Goal: Information Seeking & Learning: Check status

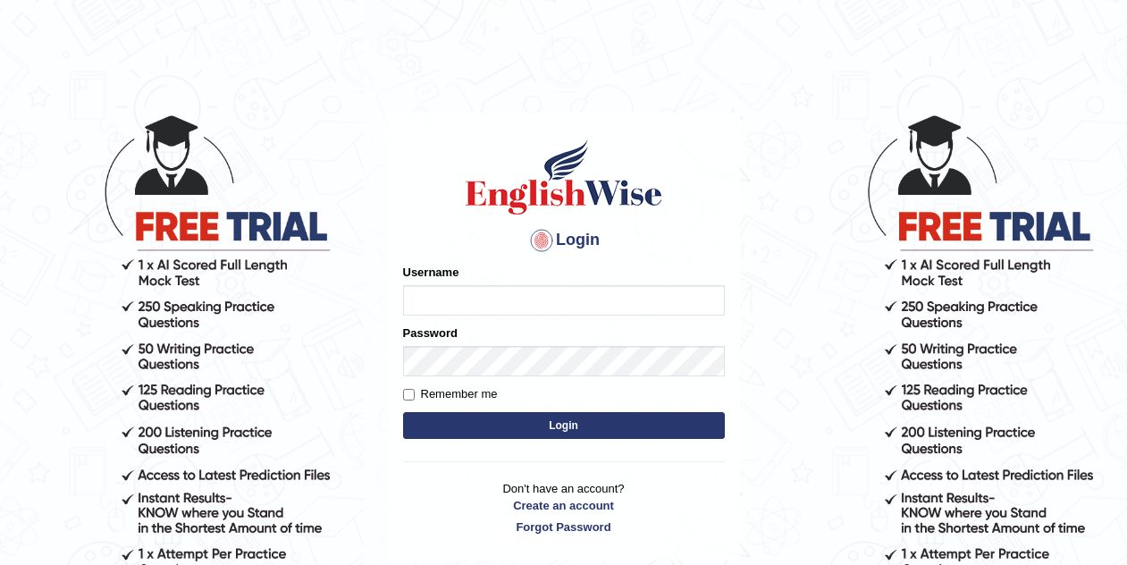
type input "Tishu"
click at [634, 424] on button "Login" at bounding box center [564, 425] width 322 height 27
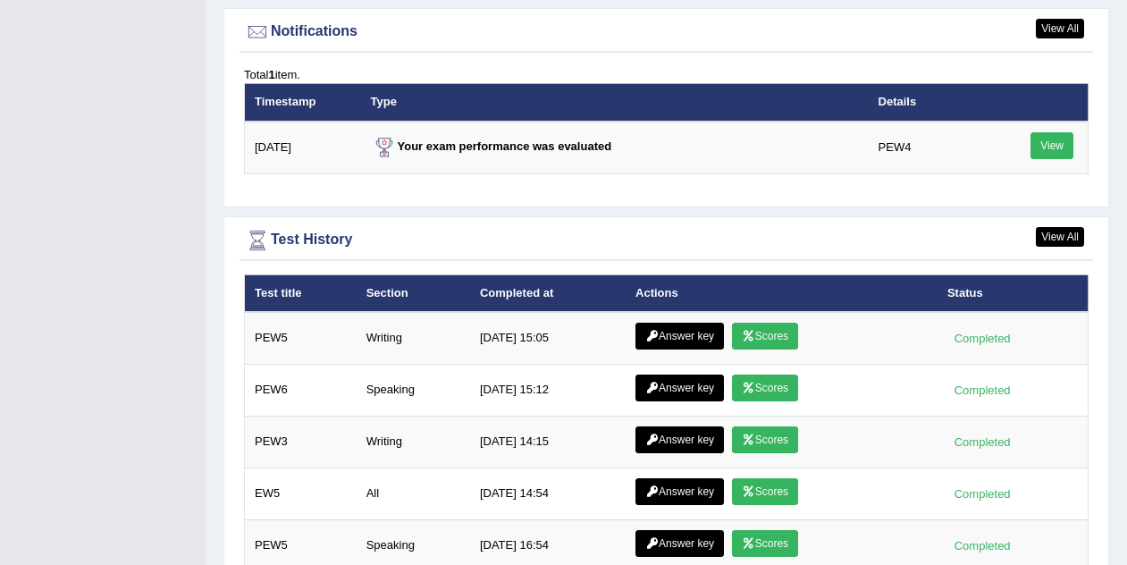
scroll to position [2320, 0]
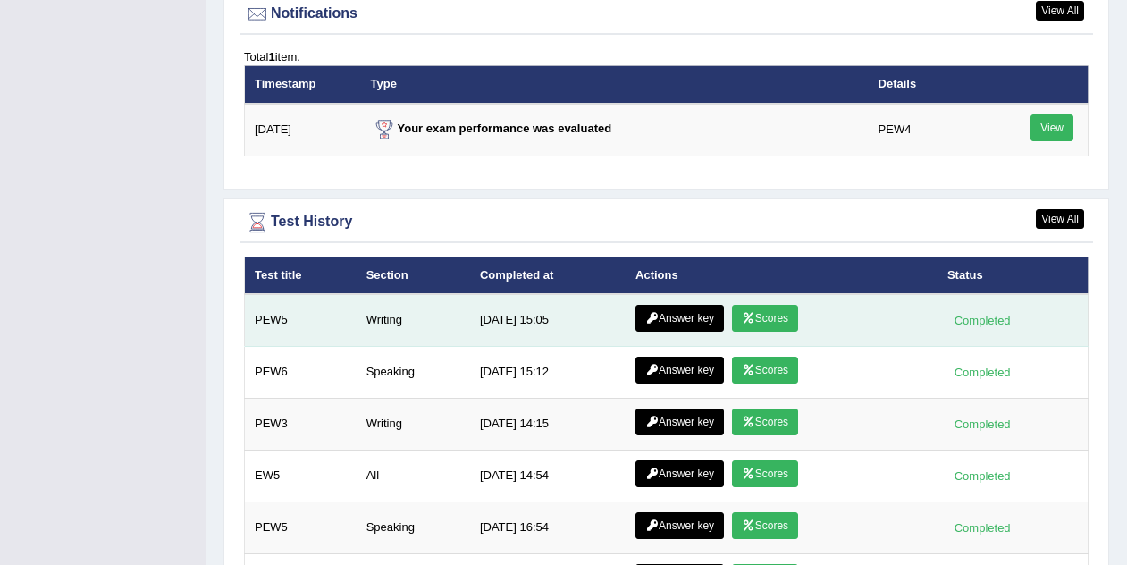
click at [775, 305] on link "Scores" at bounding box center [765, 318] width 66 height 27
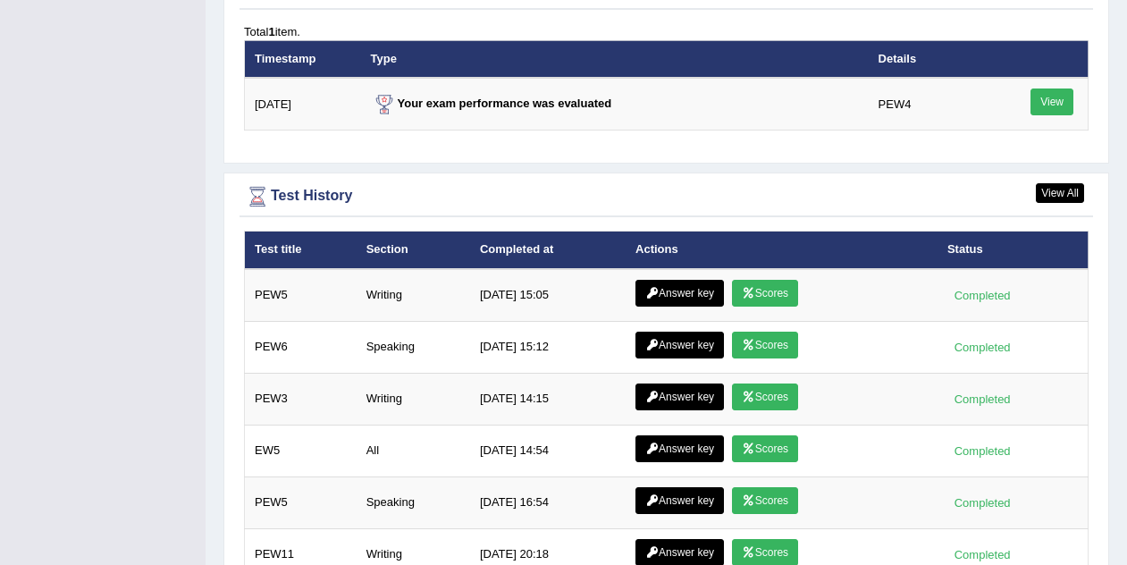
scroll to position [2319, 0]
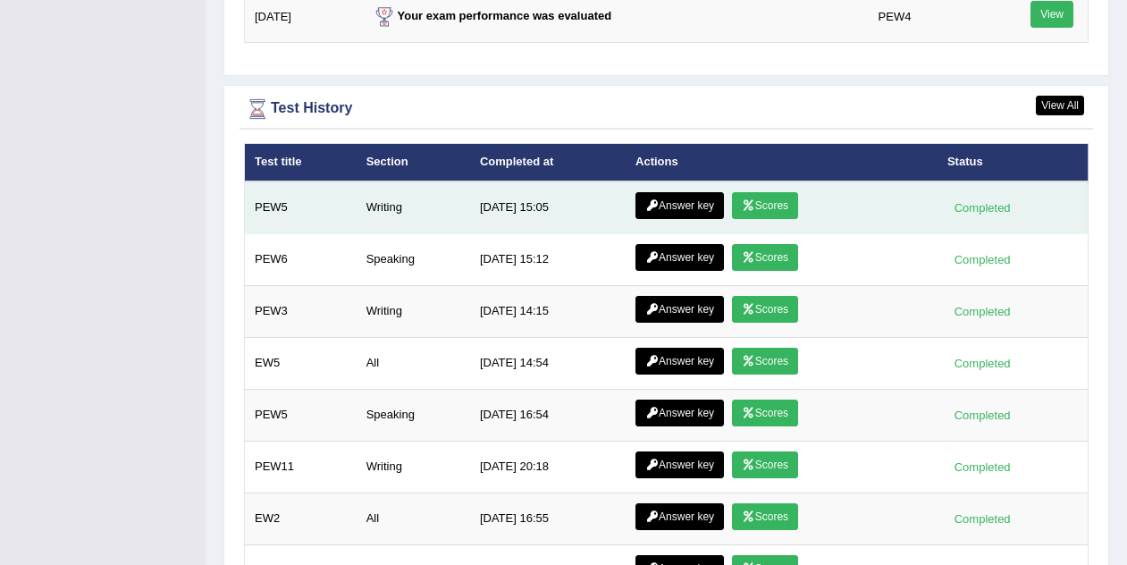
click at [687, 192] on link "Answer key" at bounding box center [680, 205] width 88 height 27
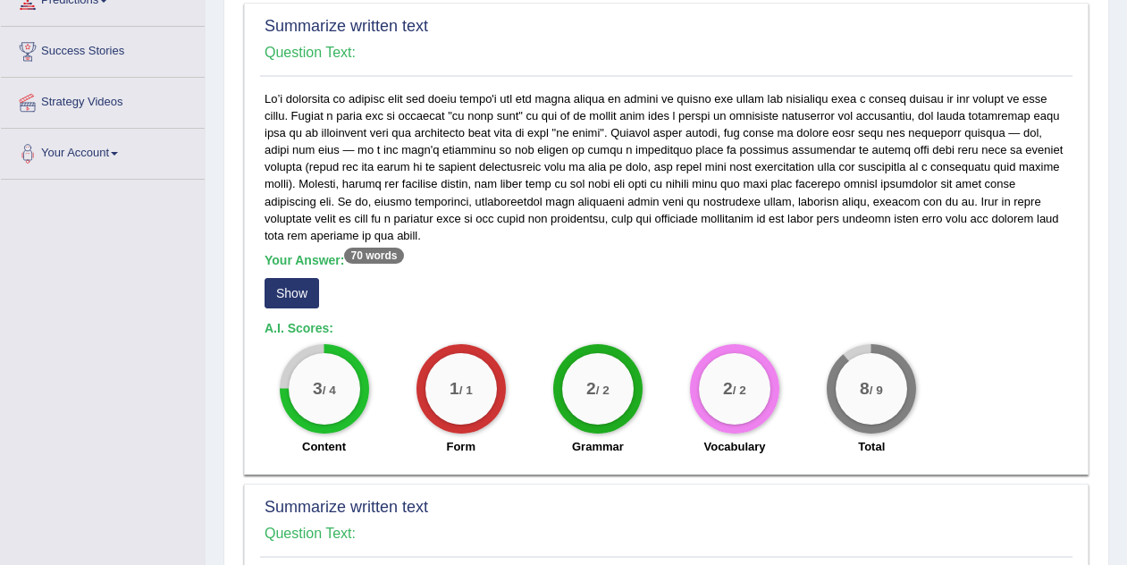
scroll to position [315, 0]
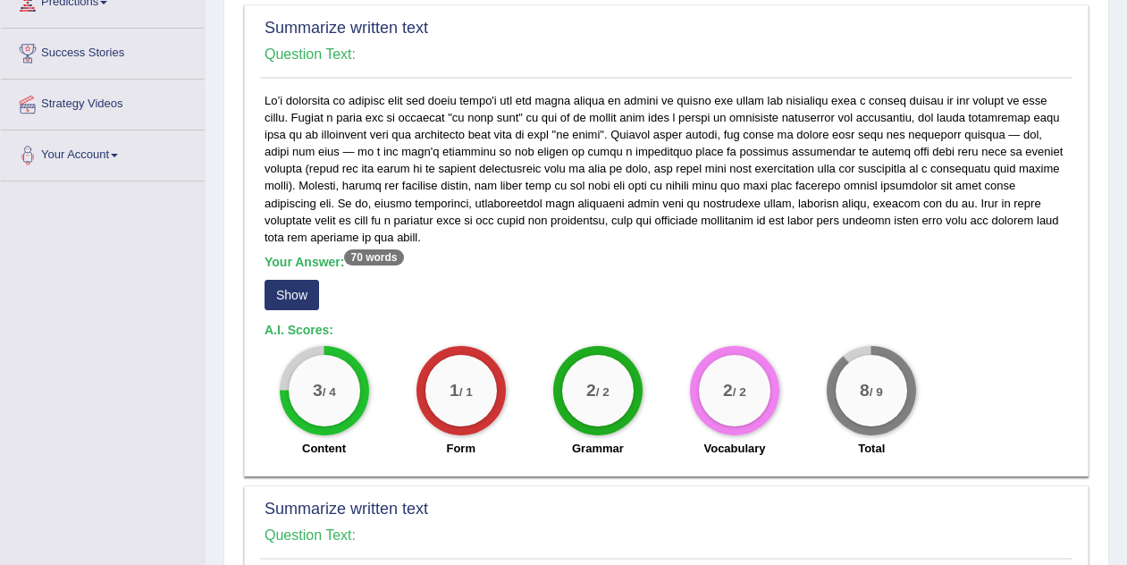
click at [296, 291] on button "Show" at bounding box center [292, 295] width 55 height 30
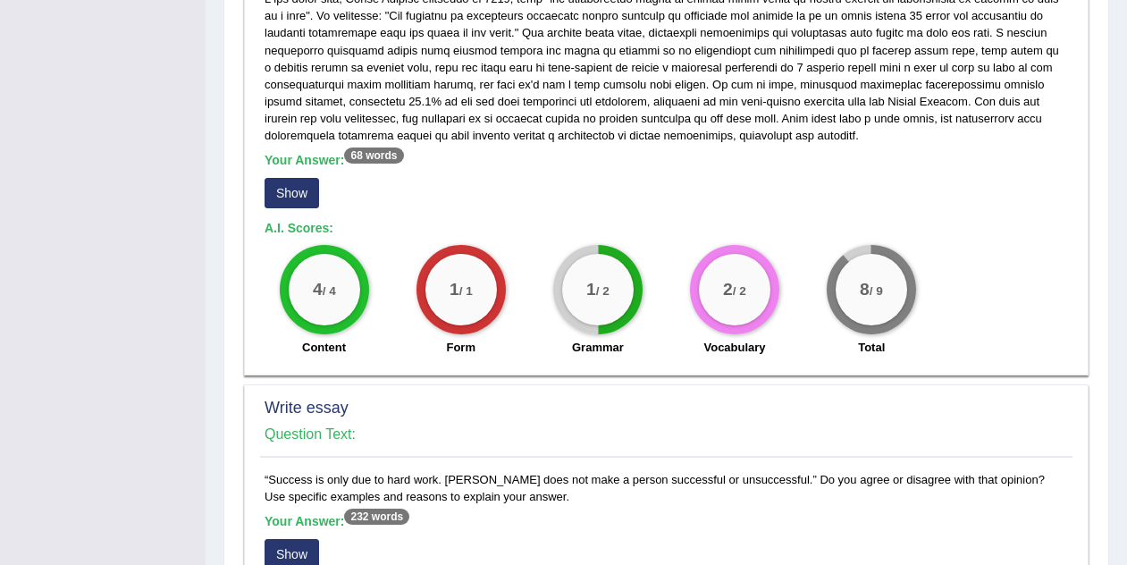
scroll to position [917, 0]
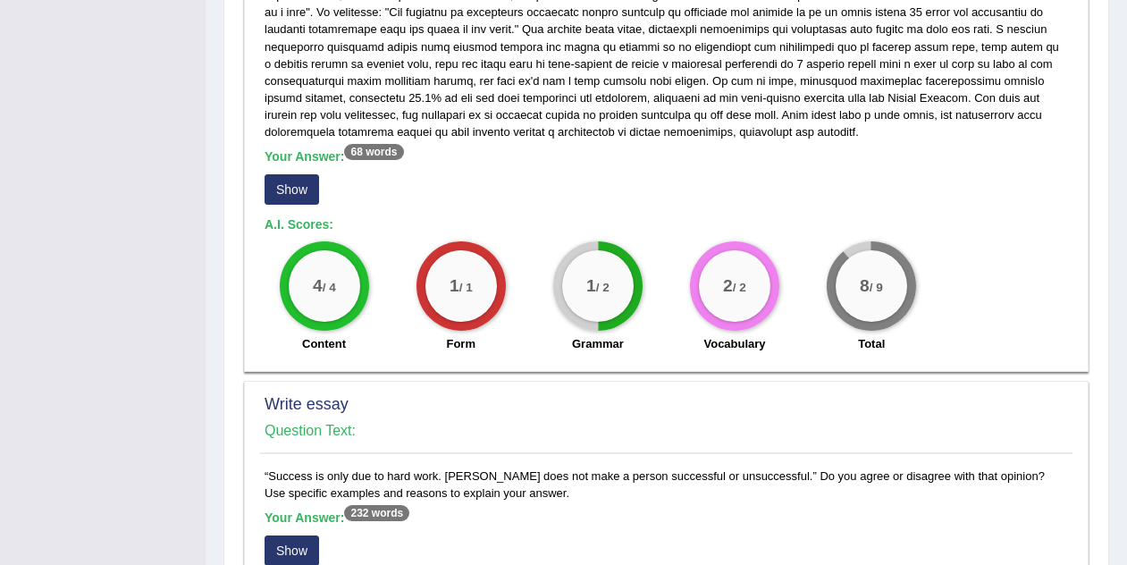
click at [296, 188] on button "Show" at bounding box center [292, 189] width 55 height 30
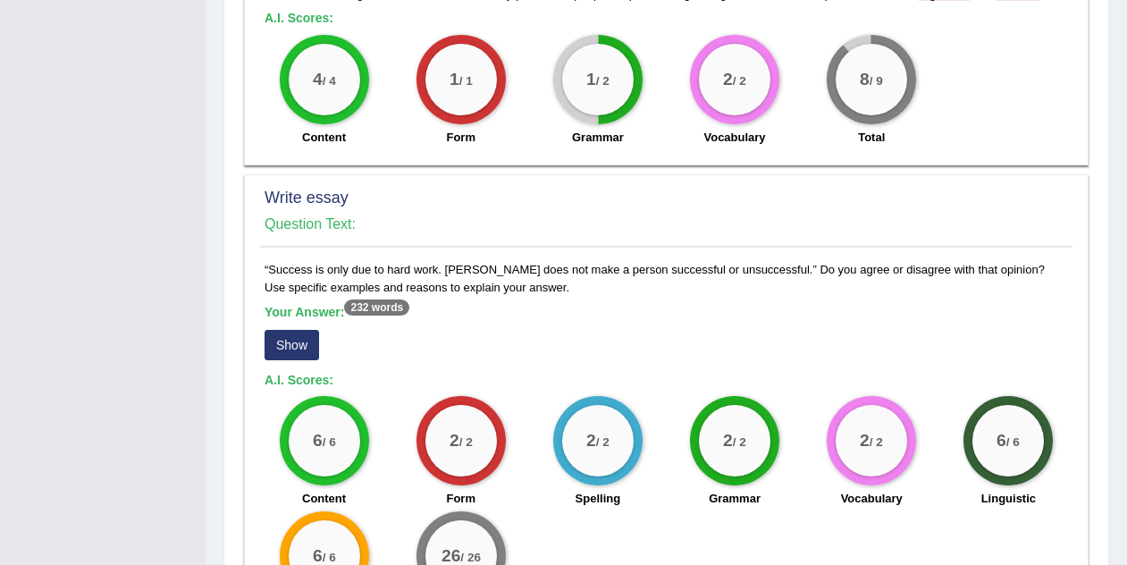
scroll to position [1300, 0]
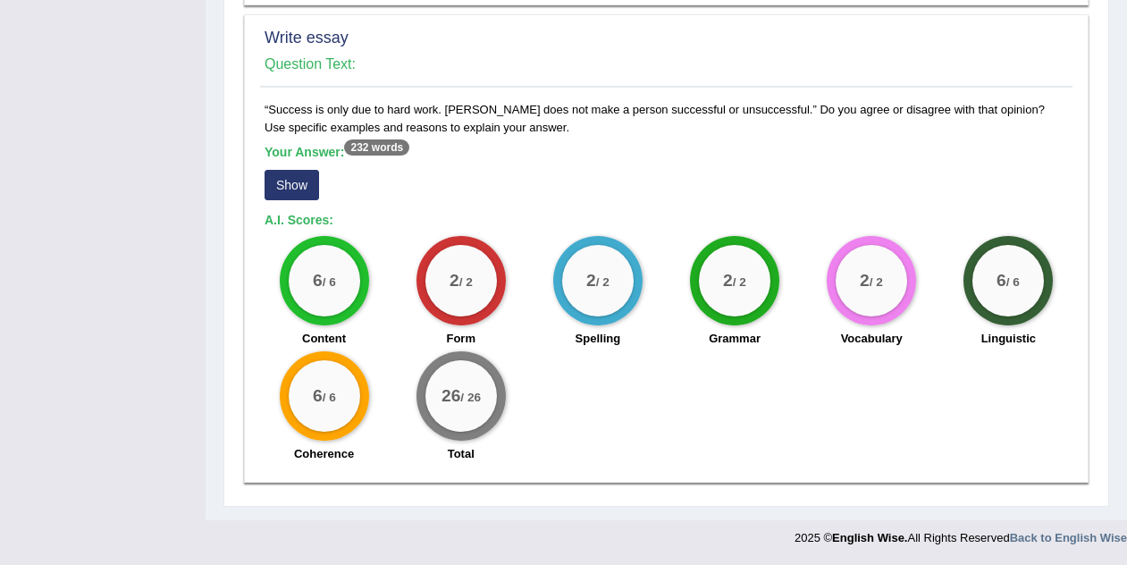
click at [295, 184] on button "Show" at bounding box center [292, 185] width 55 height 30
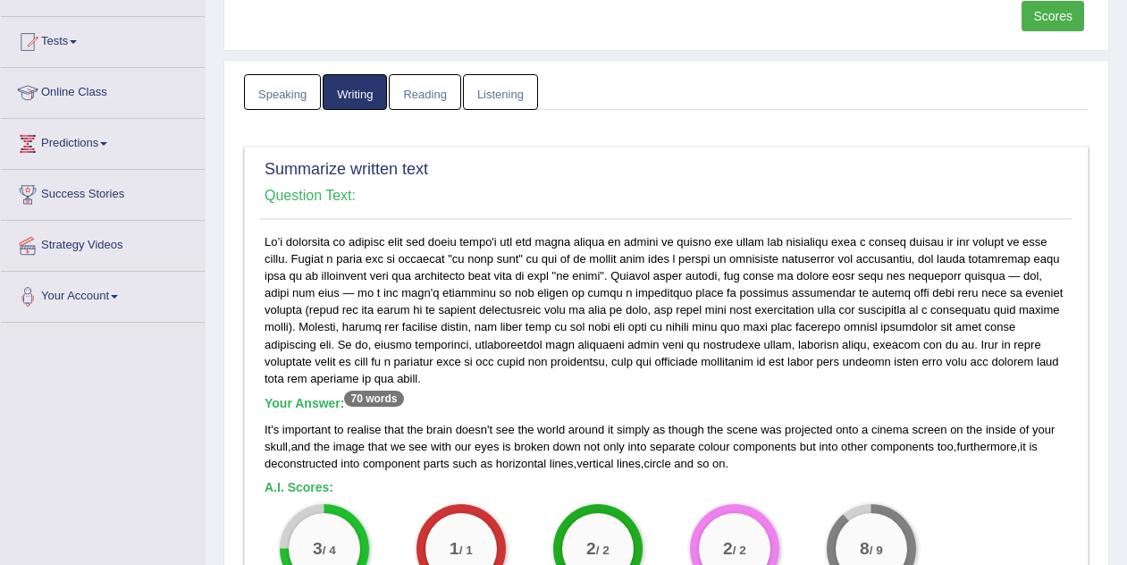
scroll to position [0, 0]
